Goal: Task Accomplishment & Management: Manage account settings

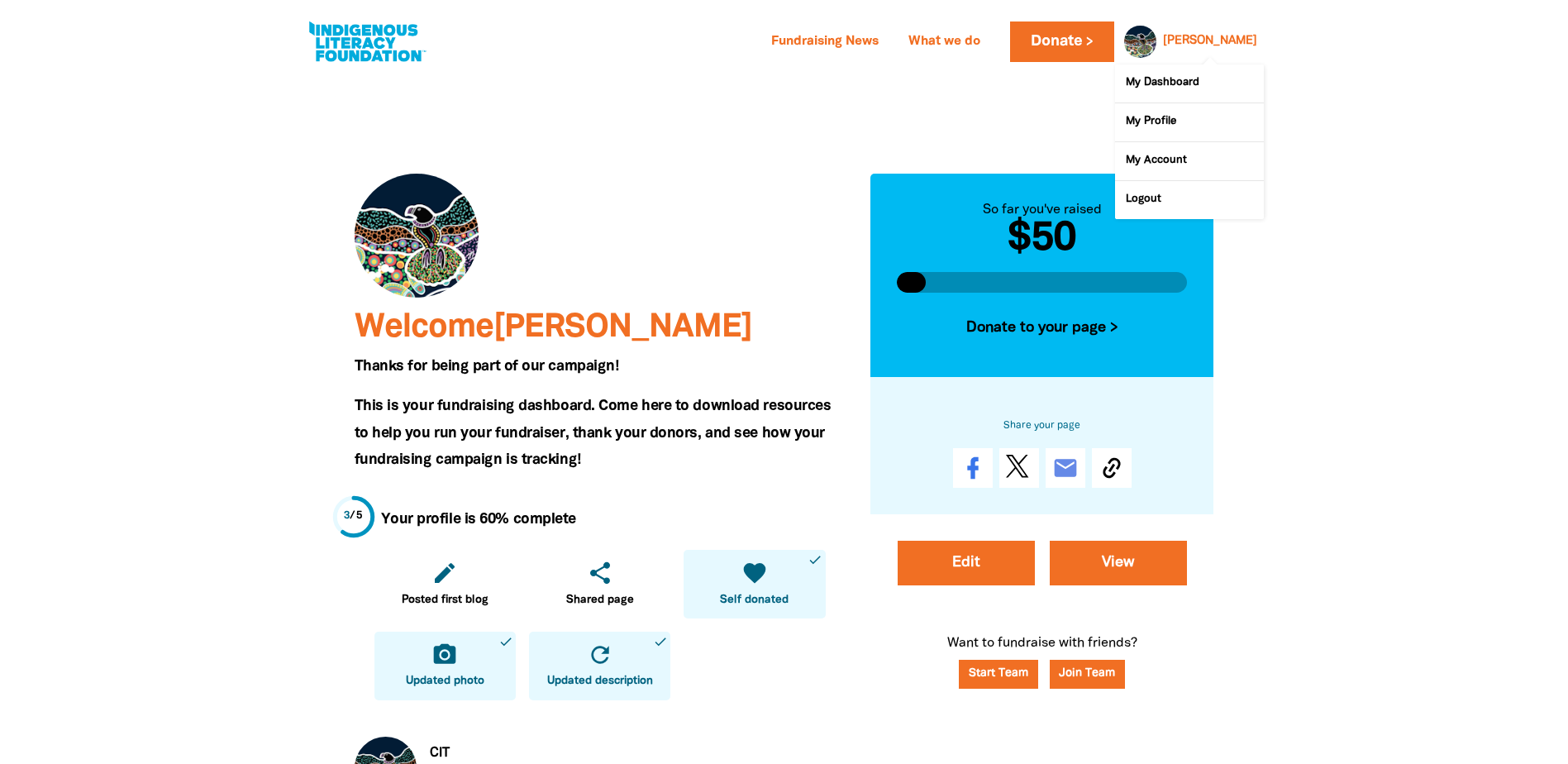
click at [1157, 40] on div at bounding box center [1137, 42] width 40 height 40
click at [1181, 121] on link "My Profile" at bounding box center [1189, 122] width 149 height 38
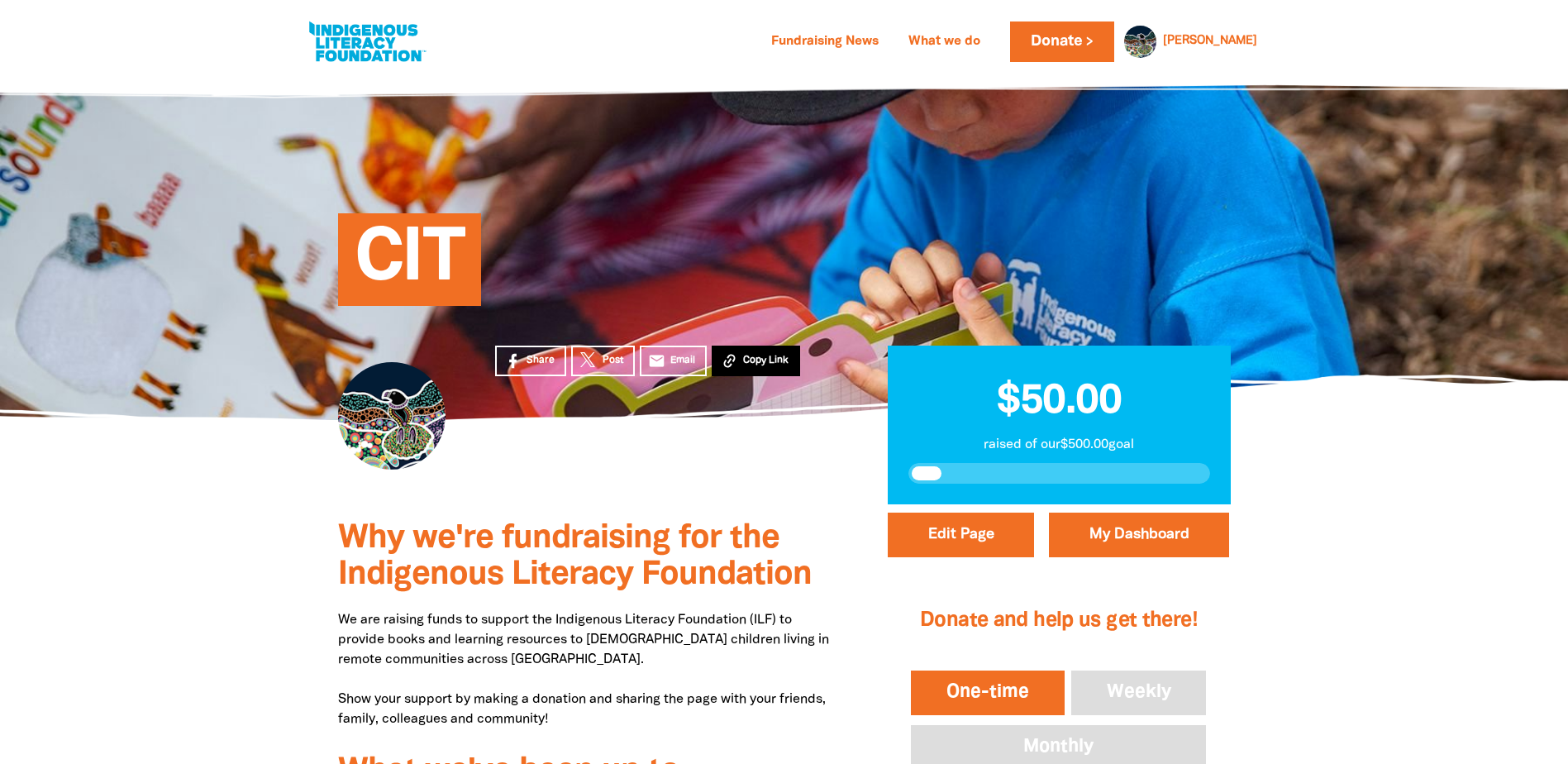
click at [744, 362] on span "Copy Link" at bounding box center [765, 361] width 46 height 15
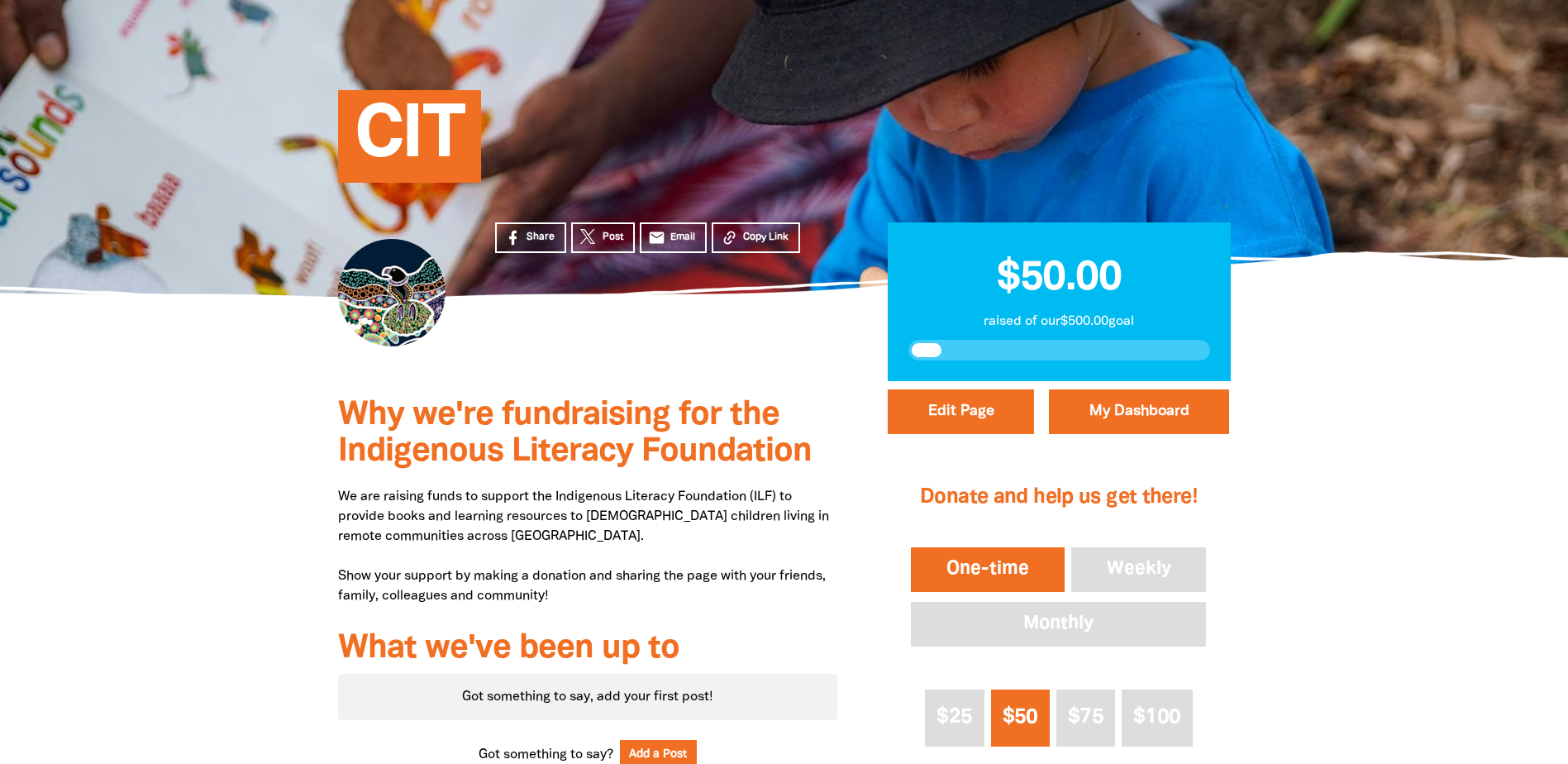
scroll to position [248, 0]
